Goal: Task Accomplishment & Management: Manage account settings

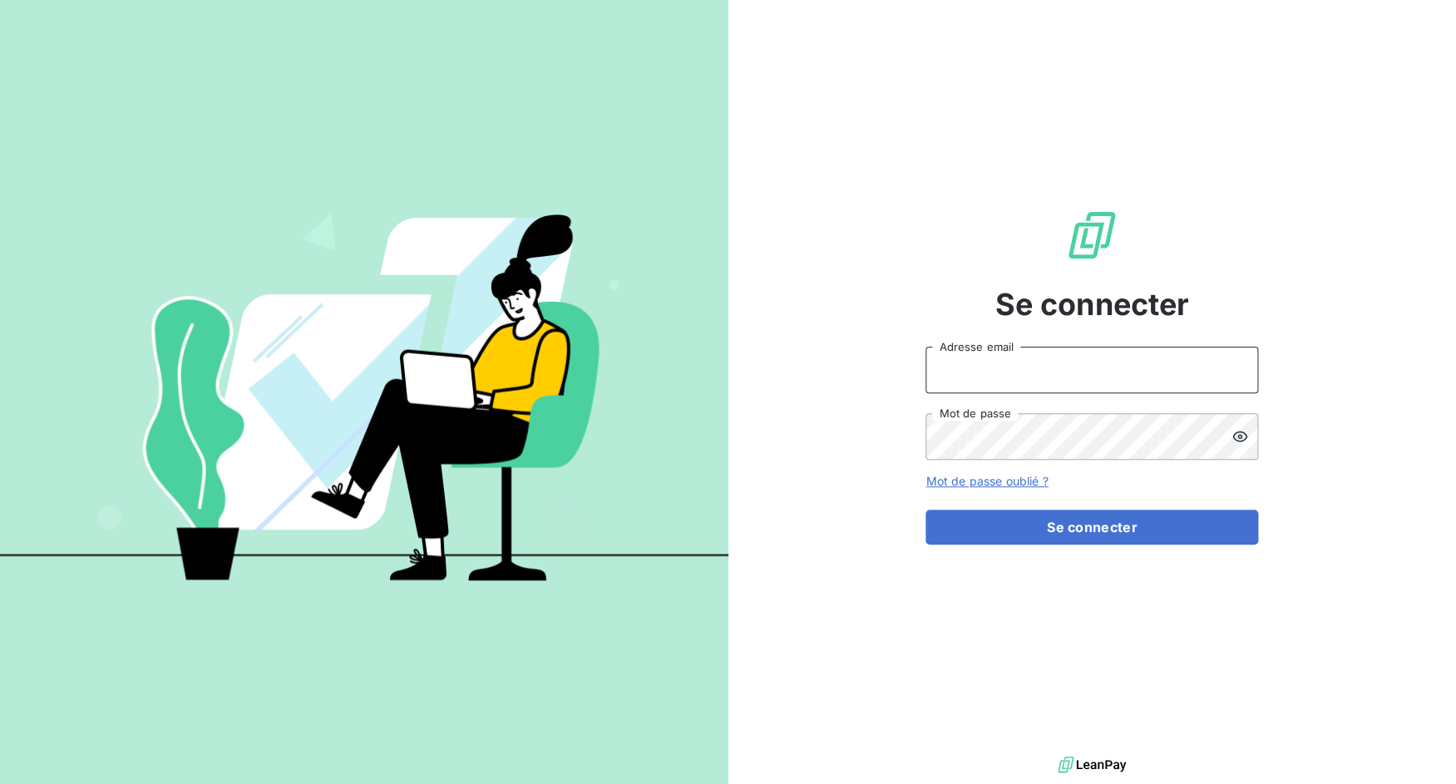
click at [1013, 377] on input "Adresse email" at bounding box center [1091, 370] width 333 height 47
drag, startPoint x: 984, startPoint y: 372, endPoint x: 1079, endPoint y: 375, distance: 94.8
click at [1079, 375] on input "admin@3dcelo" at bounding box center [1091, 370] width 333 height 47
paste input "151876 150648 160017 120753 140995 142863 143064 150006 150018 150031 150032 15…"
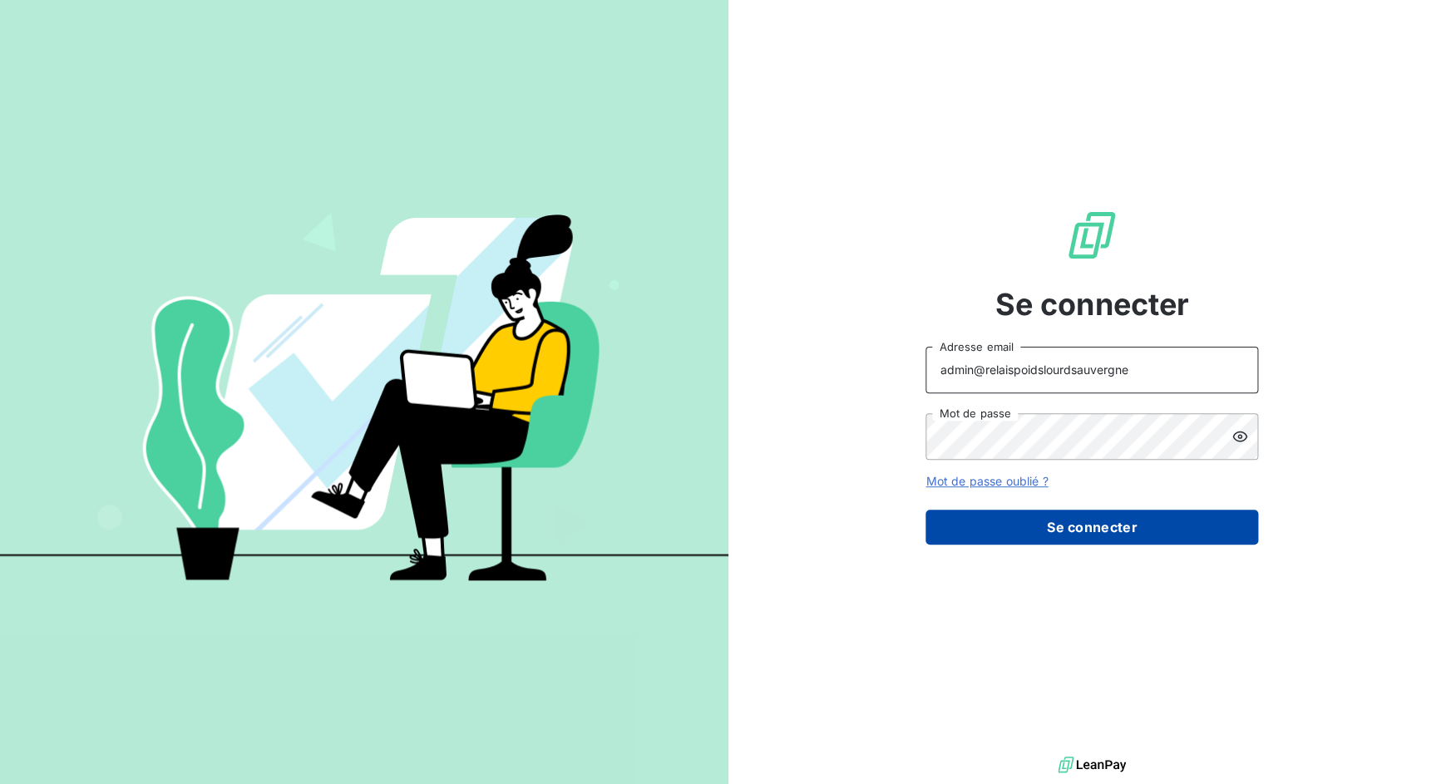
type input "admin@relaispoidslourdsauvergne"
click at [1095, 528] on button "Se connecter" at bounding box center [1091, 527] width 333 height 35
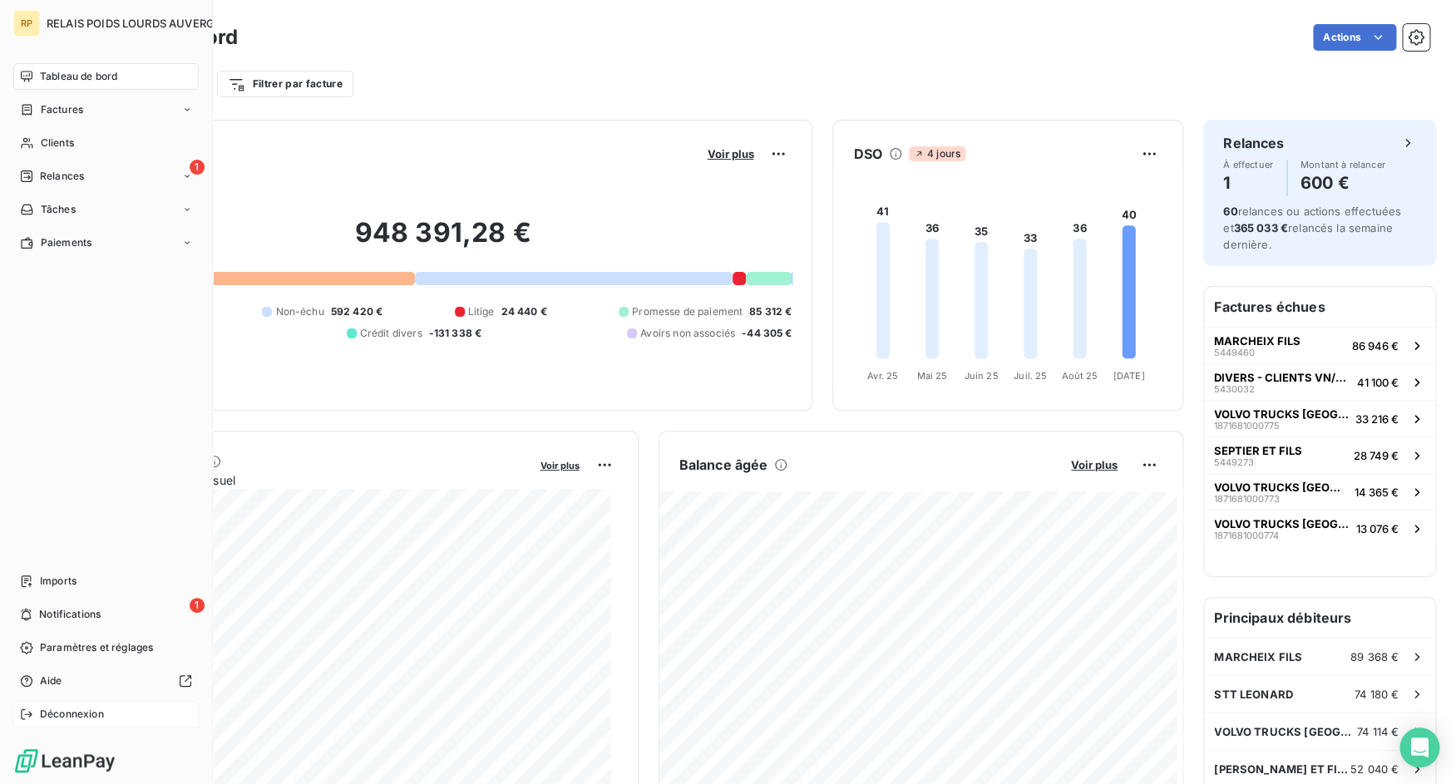
click at [42, 706] on div "Déconnexion" at bounding box center [105, 714] width 185 height 27
